Goal: Task Accomplishment & Management: Manage account settings

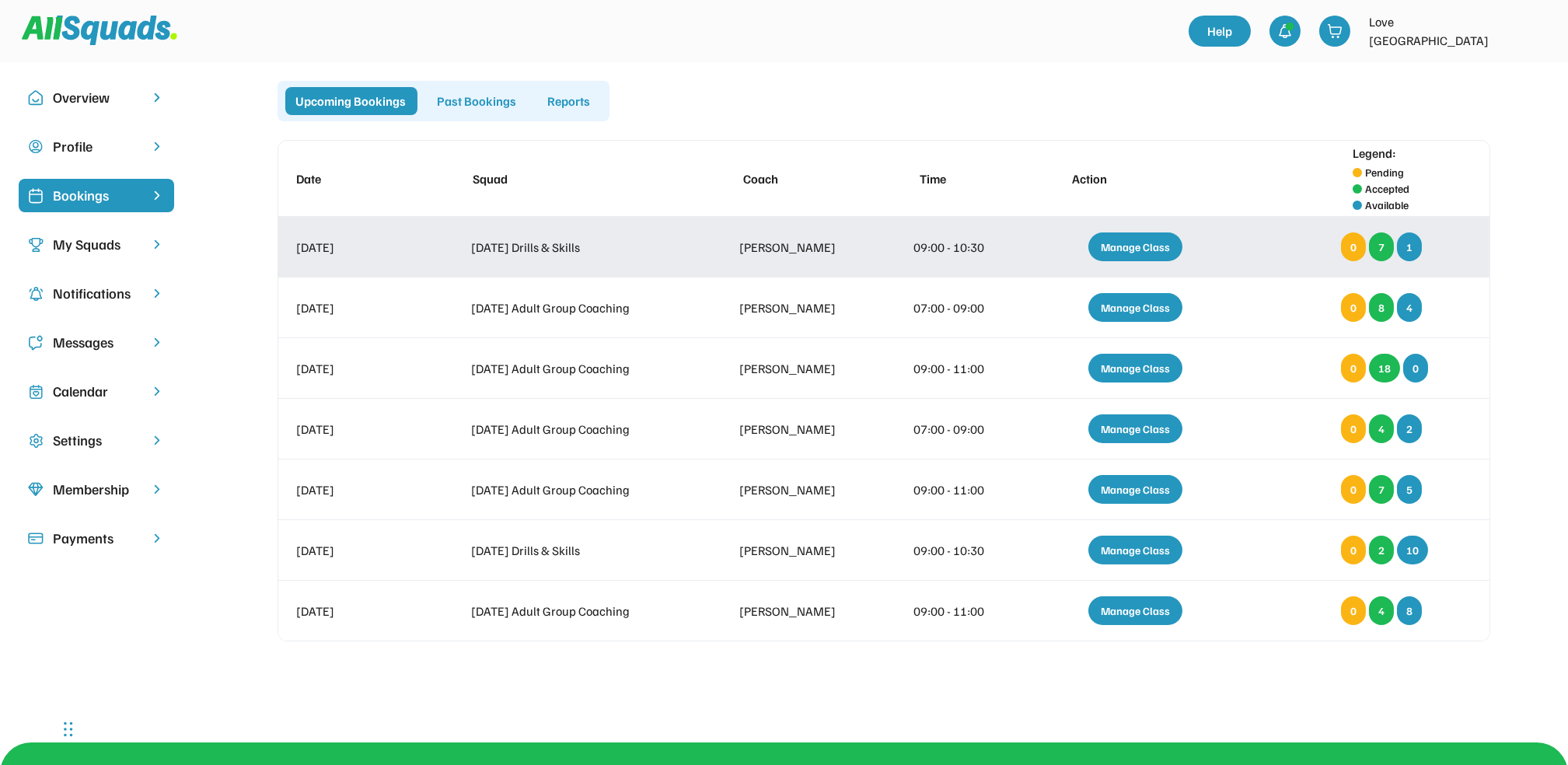
click at [1133, 241] on div "Manage Class" at bounding box center [1135, 246] width 94 height 29
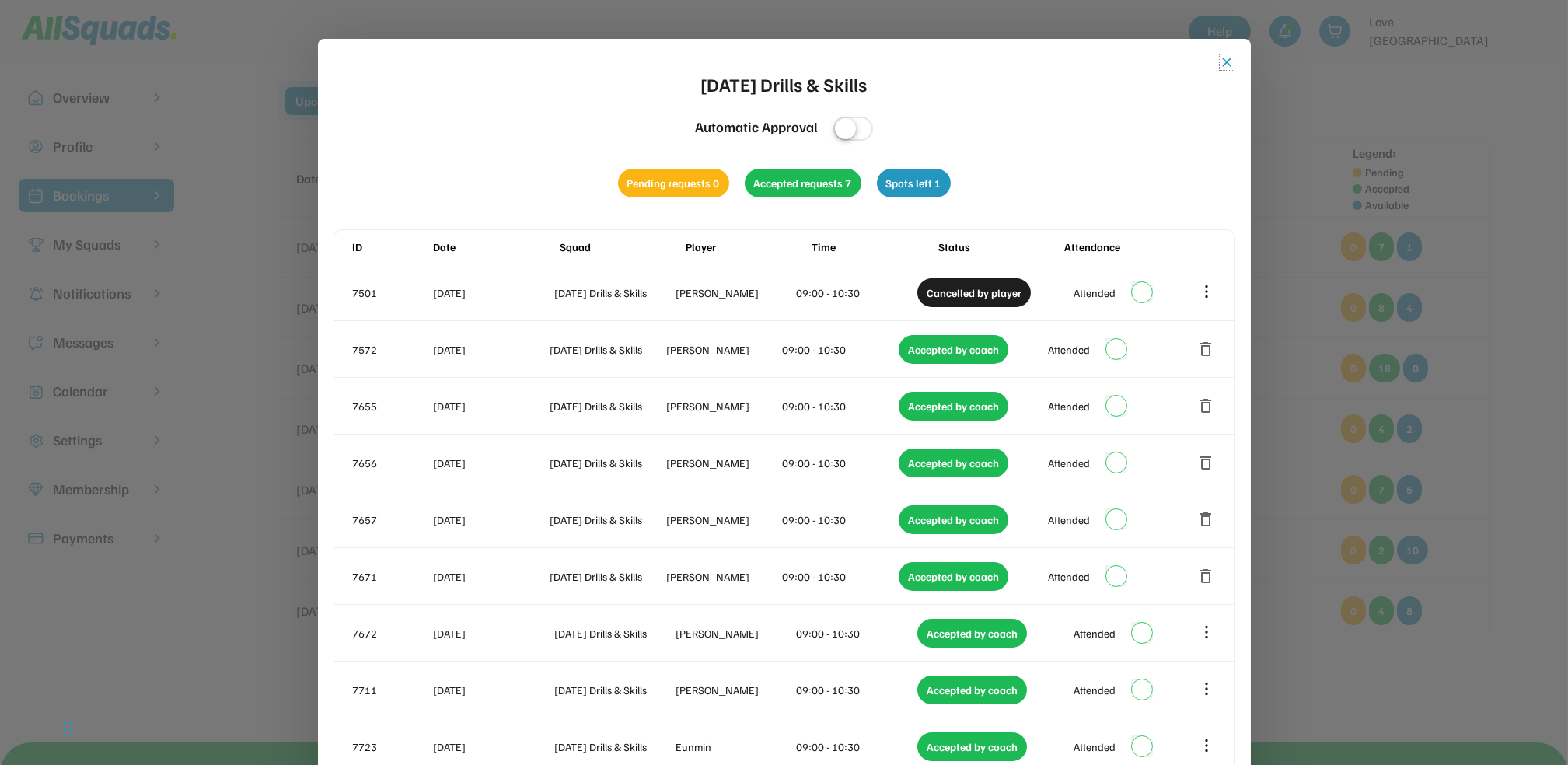
click at [1223, 58] on button "close" at bounding box center [1227, 62] width 16 height 16
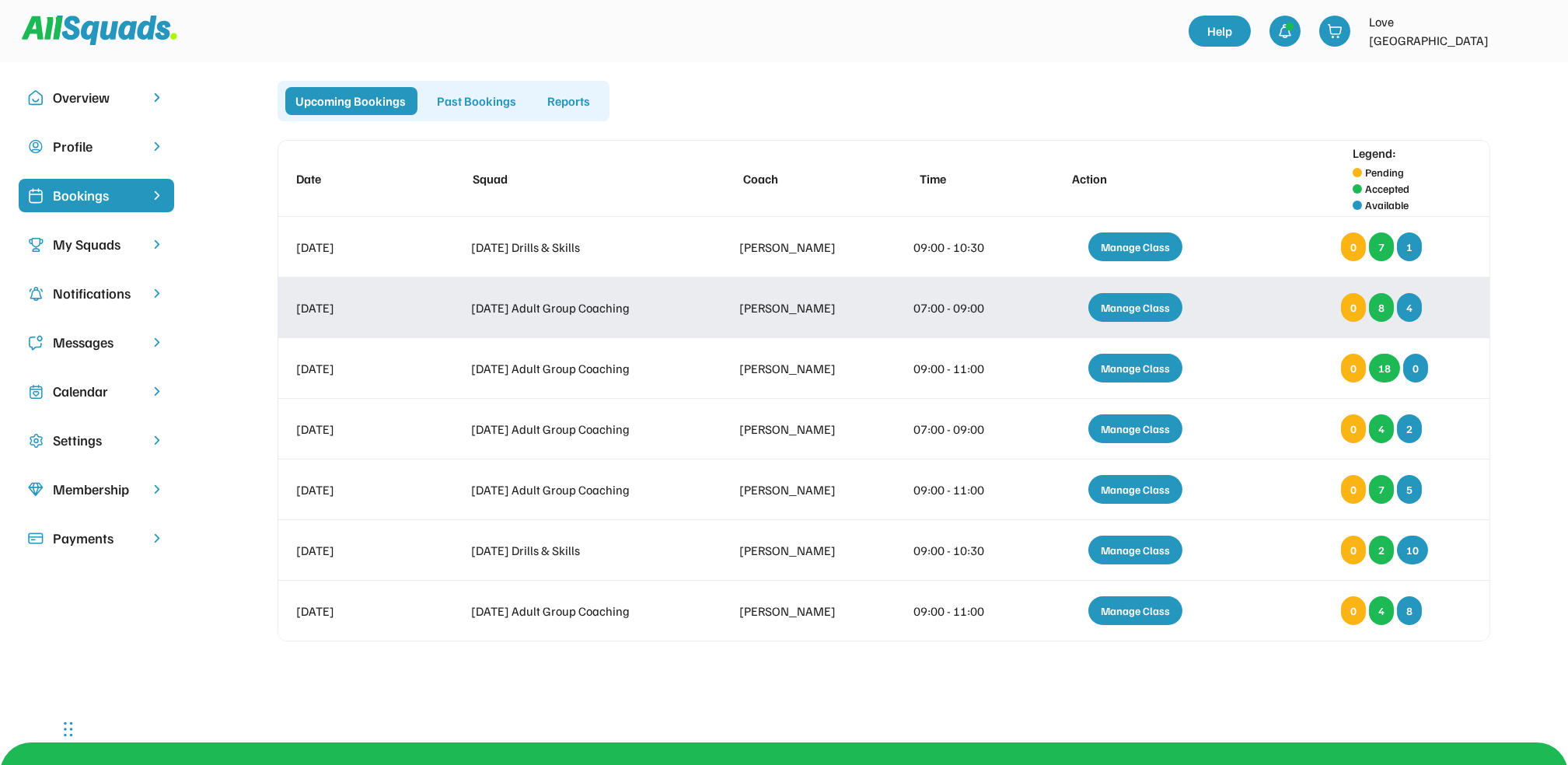
click at [1139, 303] on div "Manage Class" at bounding box center [1135, 307] width 94 height 29
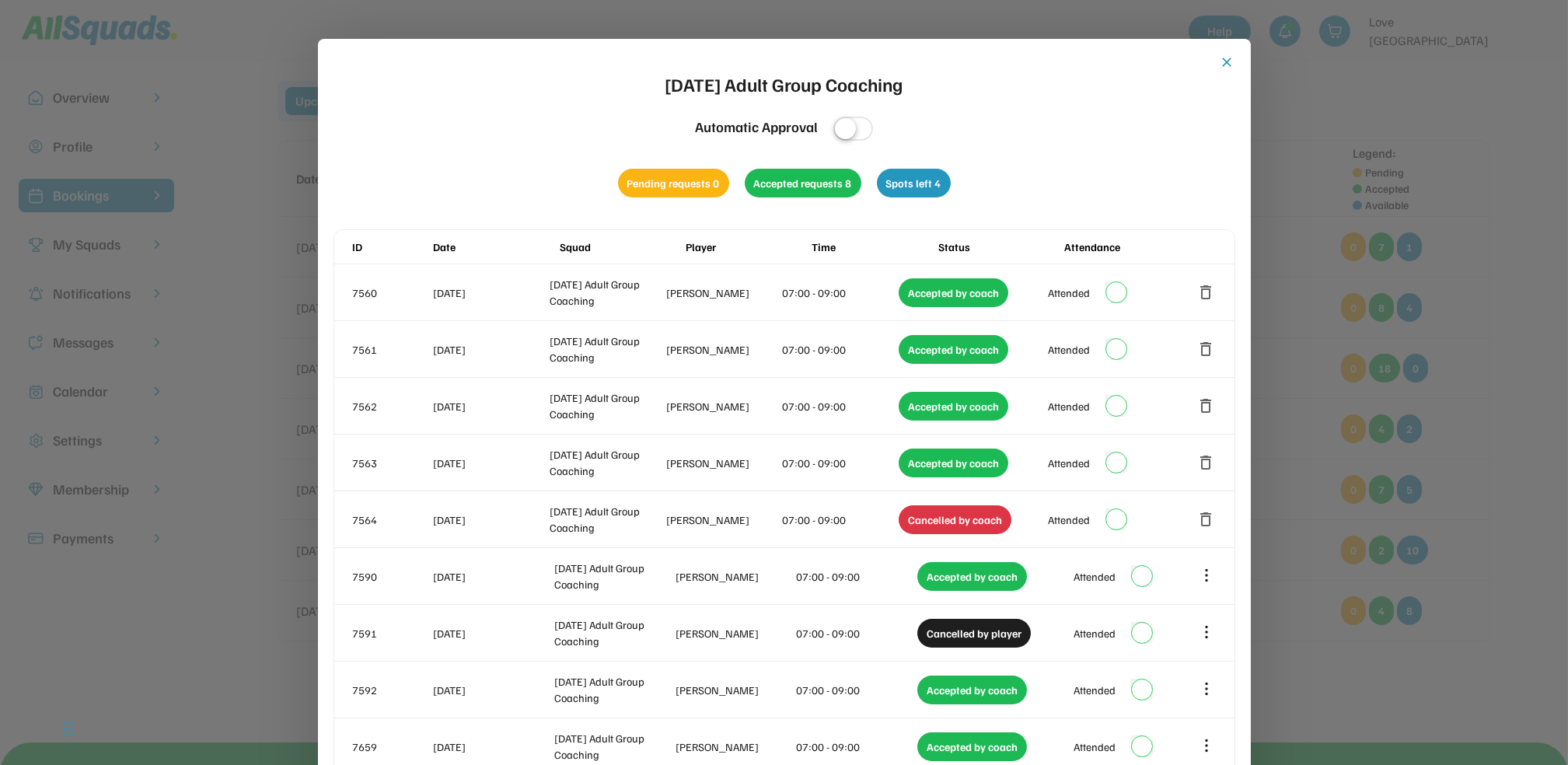
click at [1228, 58] on button "close" at bounding box center [1227, 62] width 16 height 16
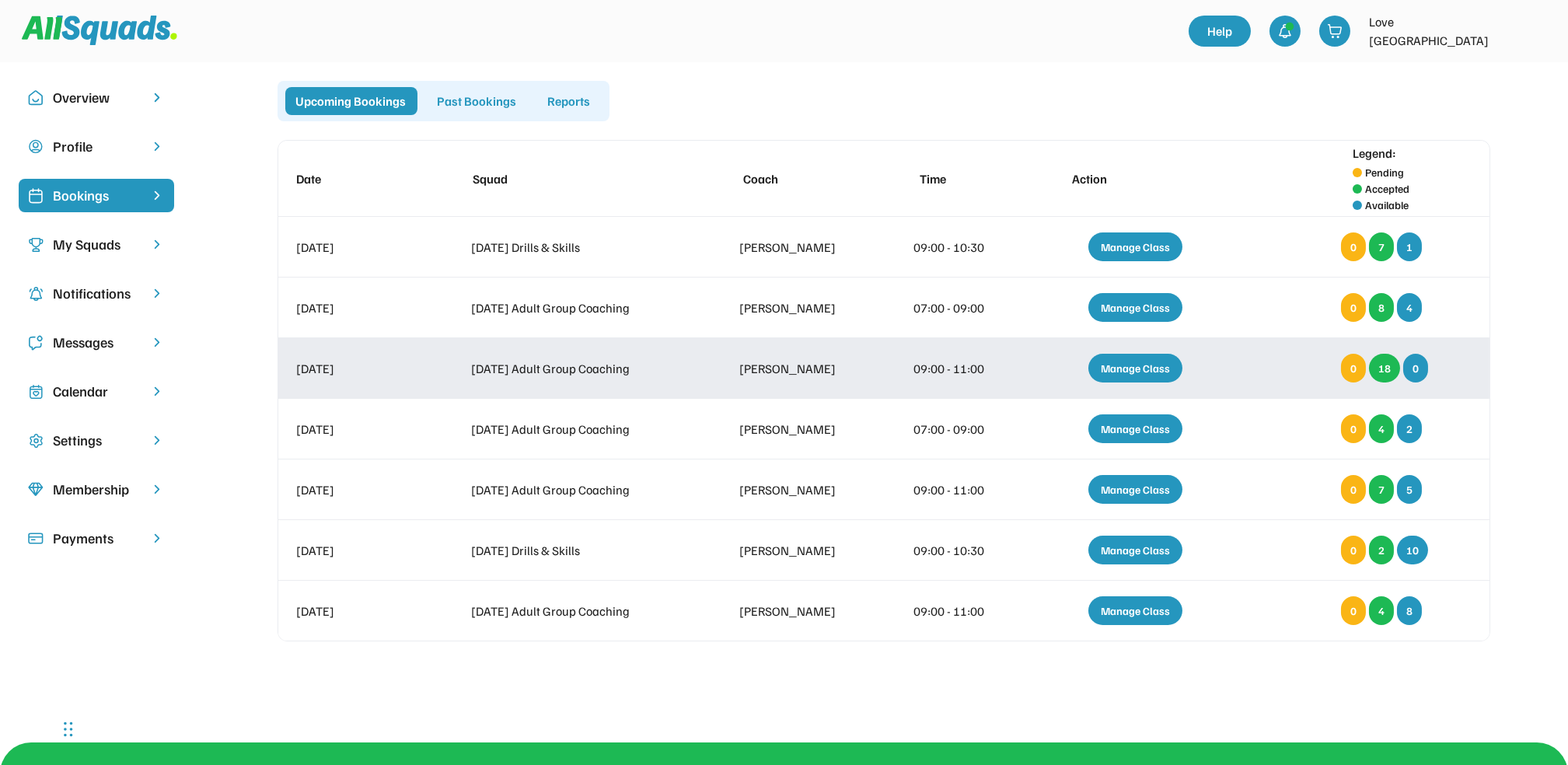
click at [1136, 364] on div "Manage Class" at bounding box center [1135, 368] width 94 height 29
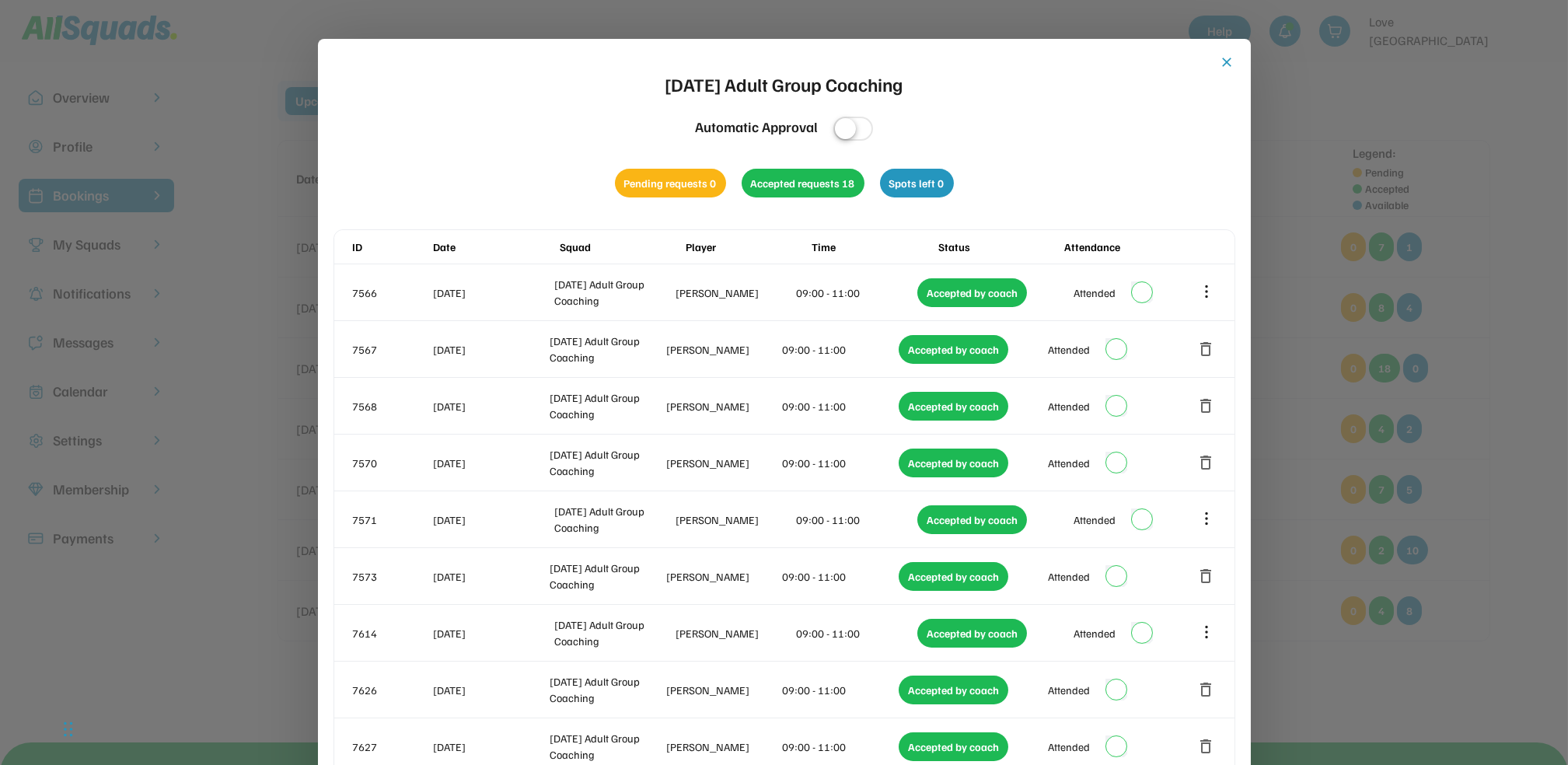
click at [1227, 61] on button "close" at bounding box center [1227, 62] width 16 height 16
